Goal: Information Seeking & Learning: Learn about a topic

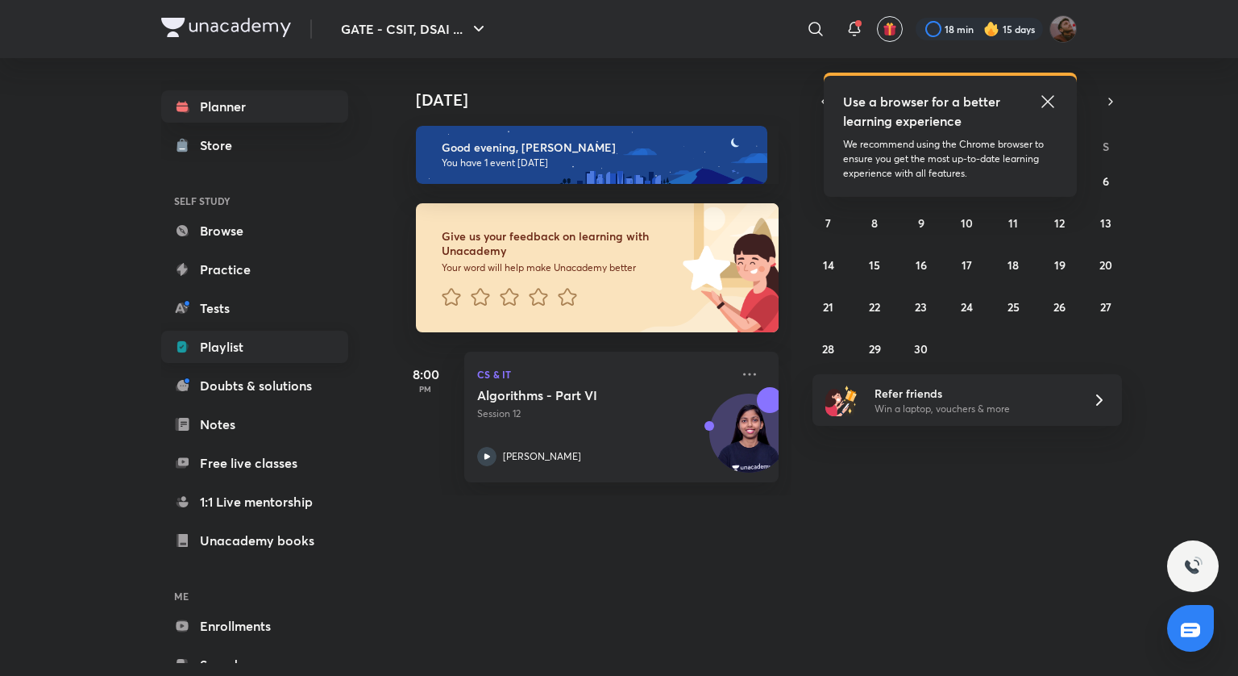
click at [290, 339] on link "Playlist" at bounding box center [254, 347] width 187 height 32
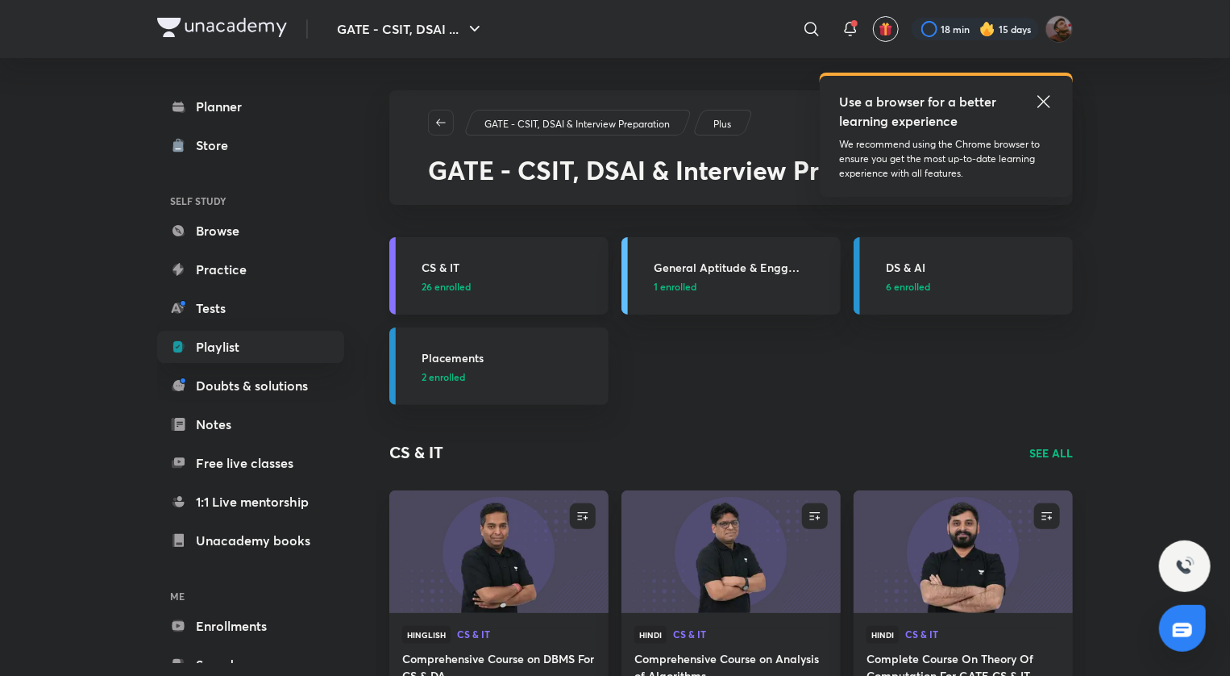
click at [443, 262] on h3 "CS & IT" at bounding box center [510, 267] width 177 height 17
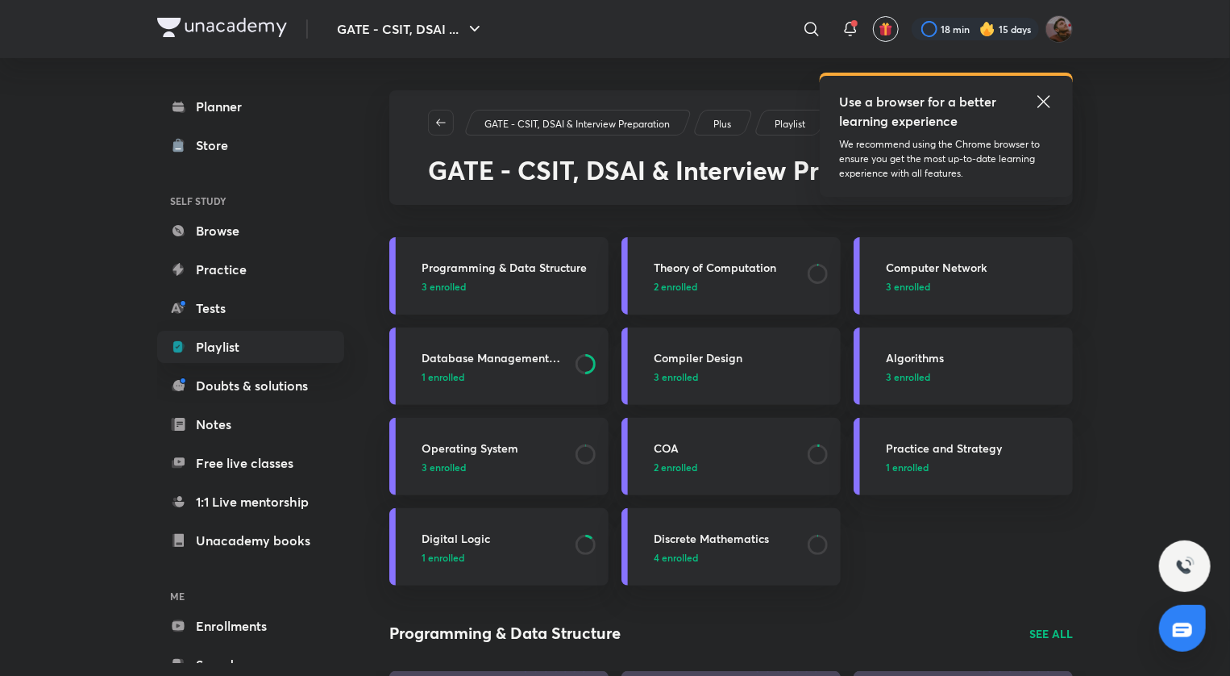
click at [458, 347] on link "Database Management System 1 enrolled" at bounding box center [498, 365] width 219 height 77
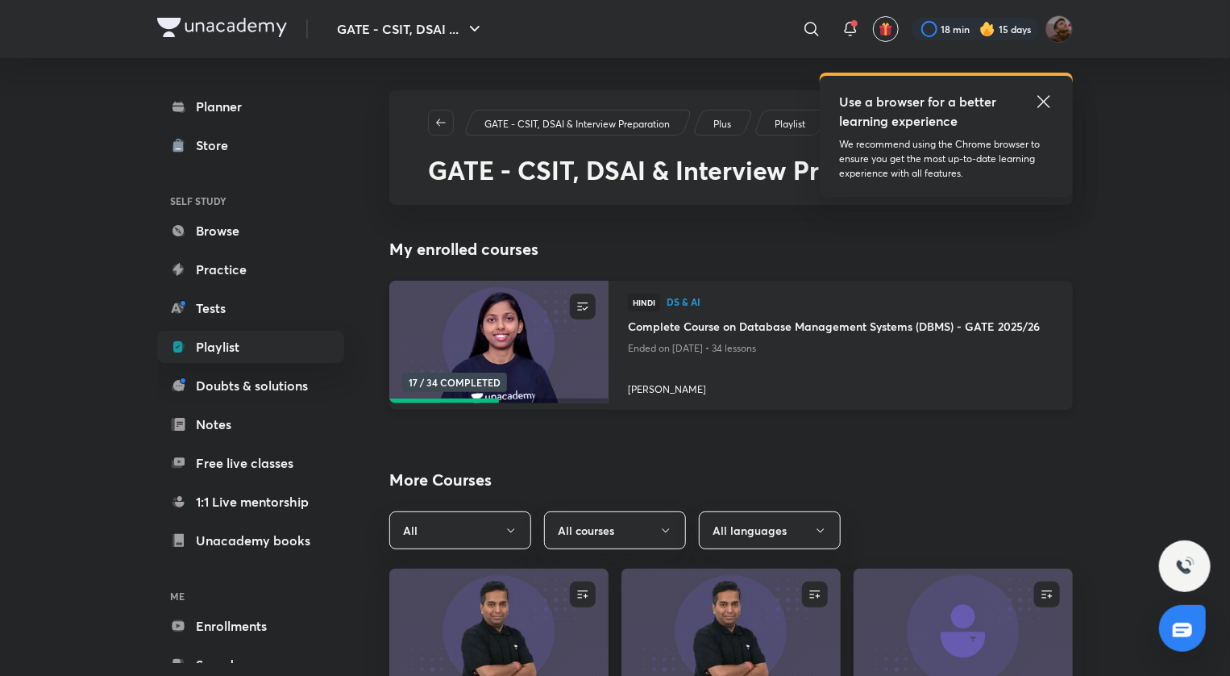
click at [708, 322] on h4 "Complete Course on Database Management Systems (DBMS) - GATE 2025/26" at bounding box center [841, 328] width 426 height 20
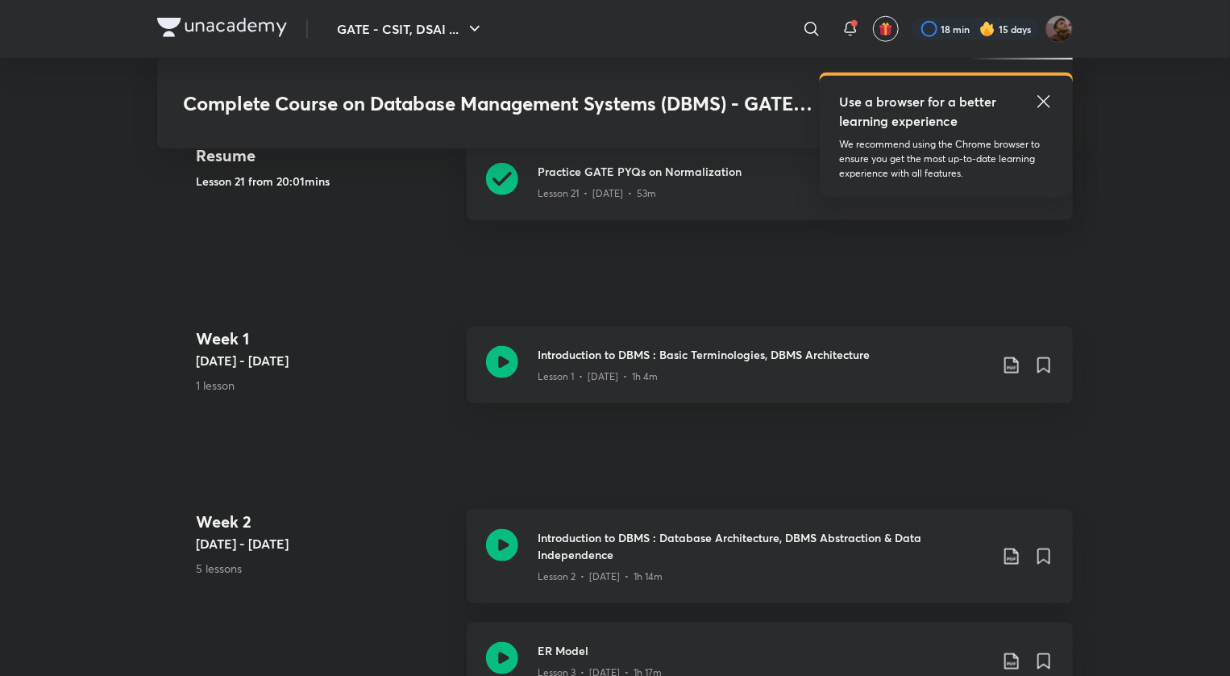
scroll to position [863, 0]
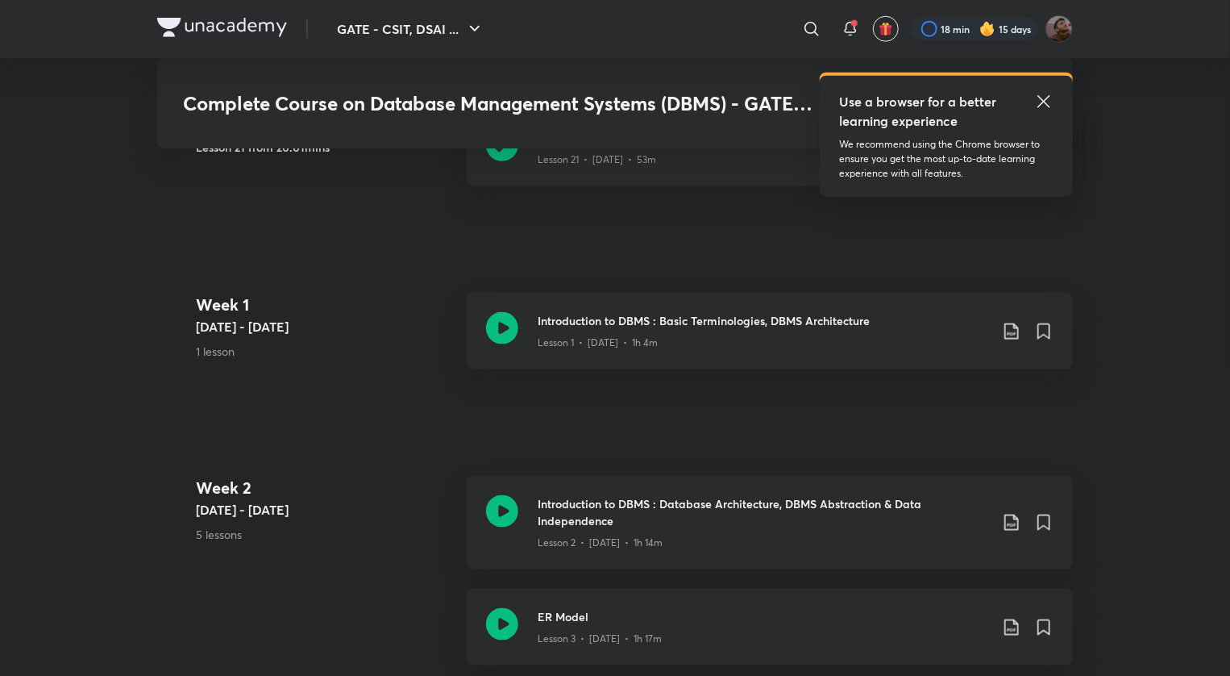
click at [1033, 96] on div "Use a browser for a better learning experience" at bounding box center [946, 111] width 214 height 39
click at [1051, 102] on icon at bounding box center [1043, 101] width 19 height 19
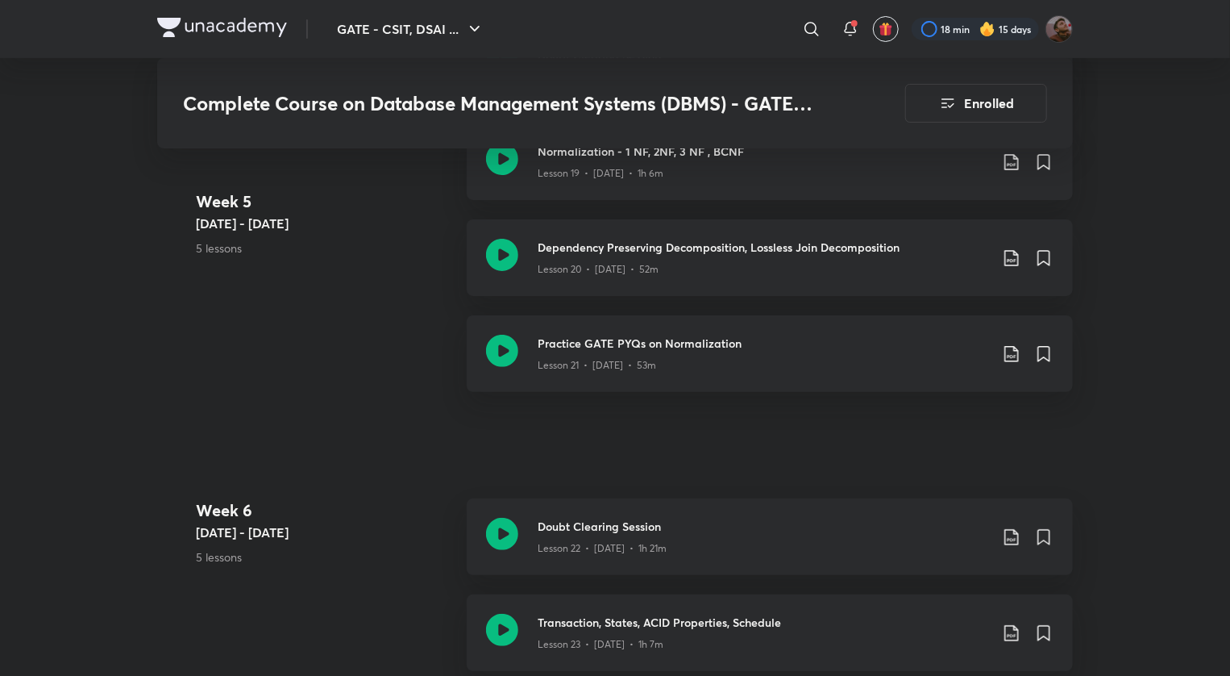
scroll to position [3115, 0]
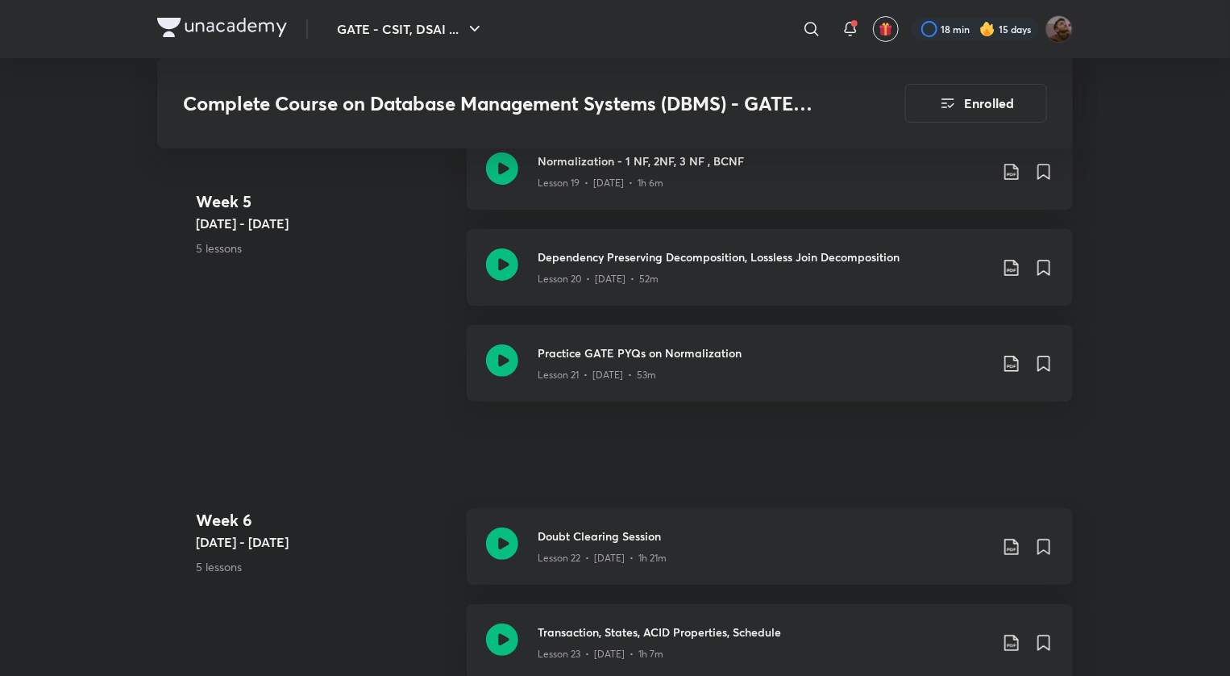
click at [766, 362] on div "Lesson 21 • [DATE] • 53m" at bounding box center [763, 371] width 451 height 21
click at [1007, 365] on icon at bounding box center [1011, 363] width 19 height 19
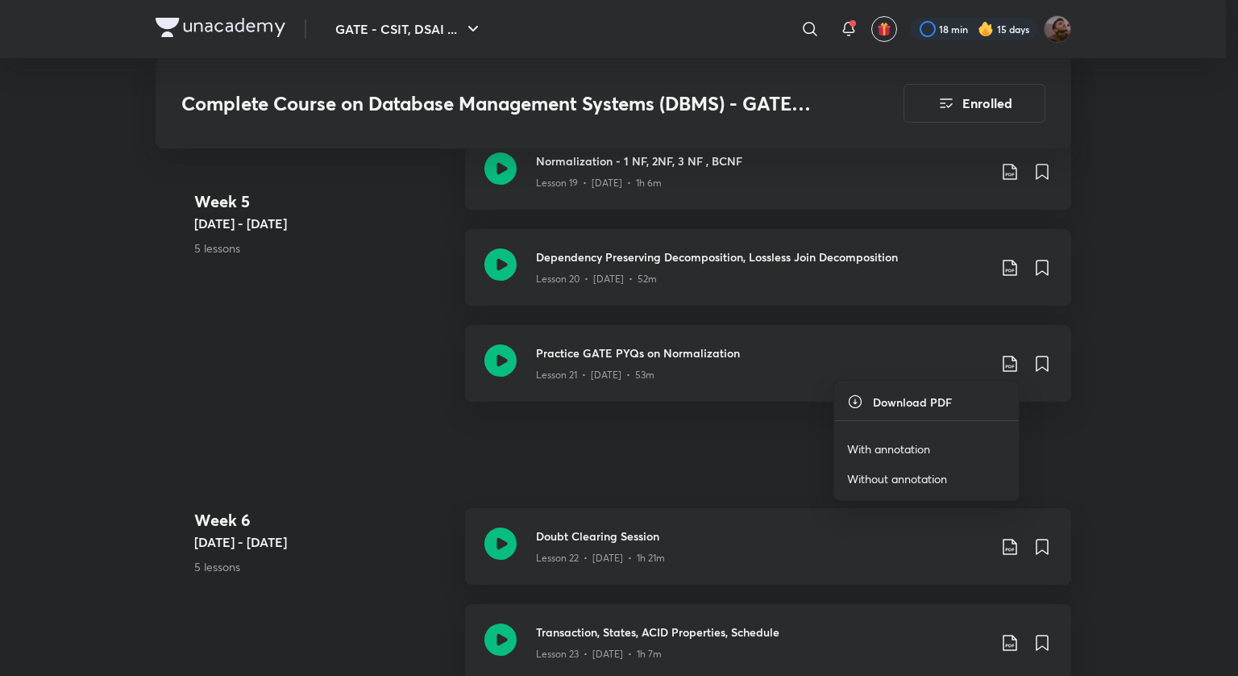
click at [918, 438] on li "With annotation" at bounding box center [926, 449] width 185 height 30
click at [921, 447] on p "With annotation" at bounding box center [888, 448] width 83 height 17
